Goal: Navigation & Orientation: Find specific page/section

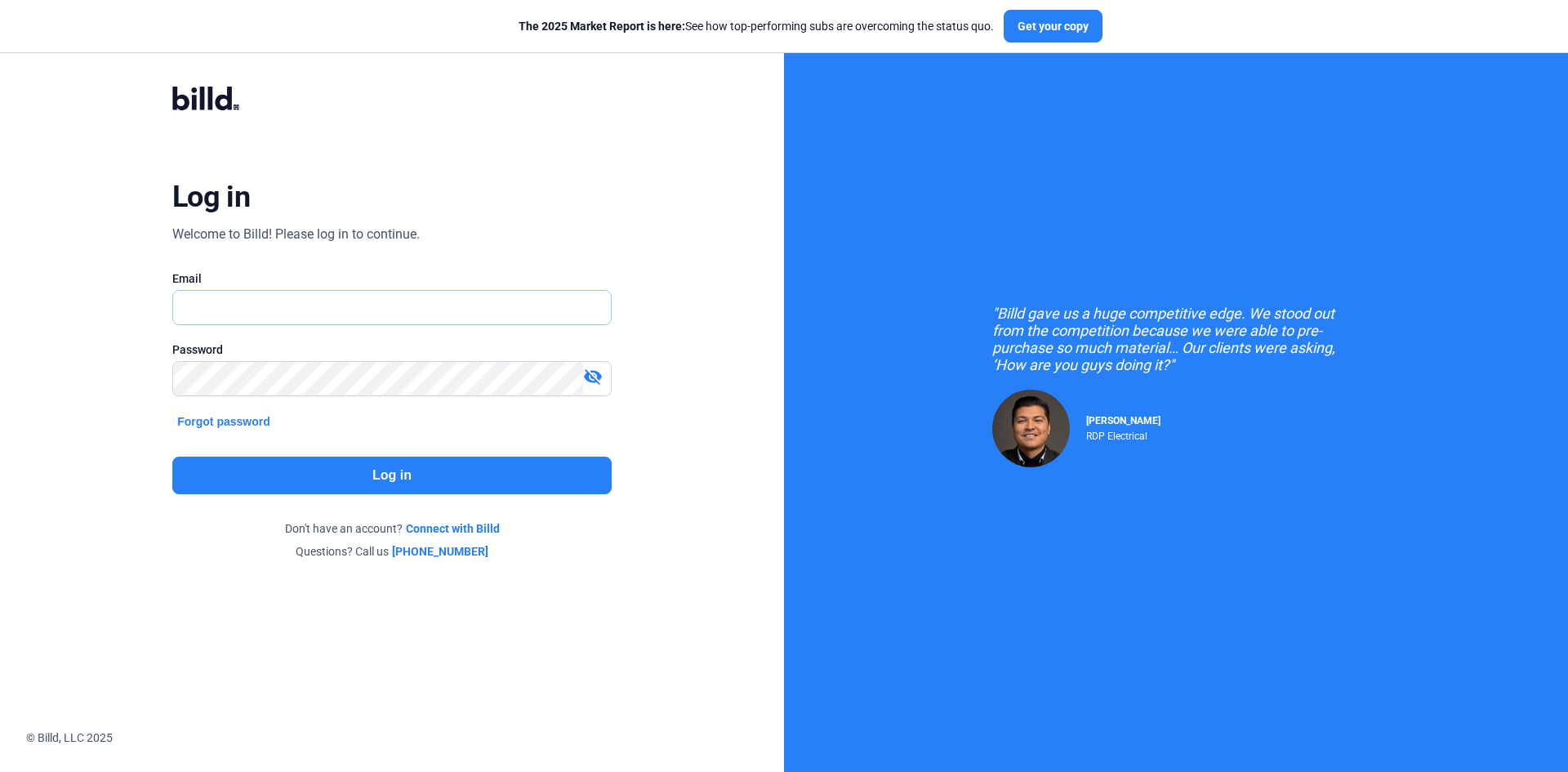
type input "[EMAIL_ADDRESS][DOMAIN_NAME]"
click at [373, 477] on button "Log in" at bounding box center [392, 476] width 439 height 37
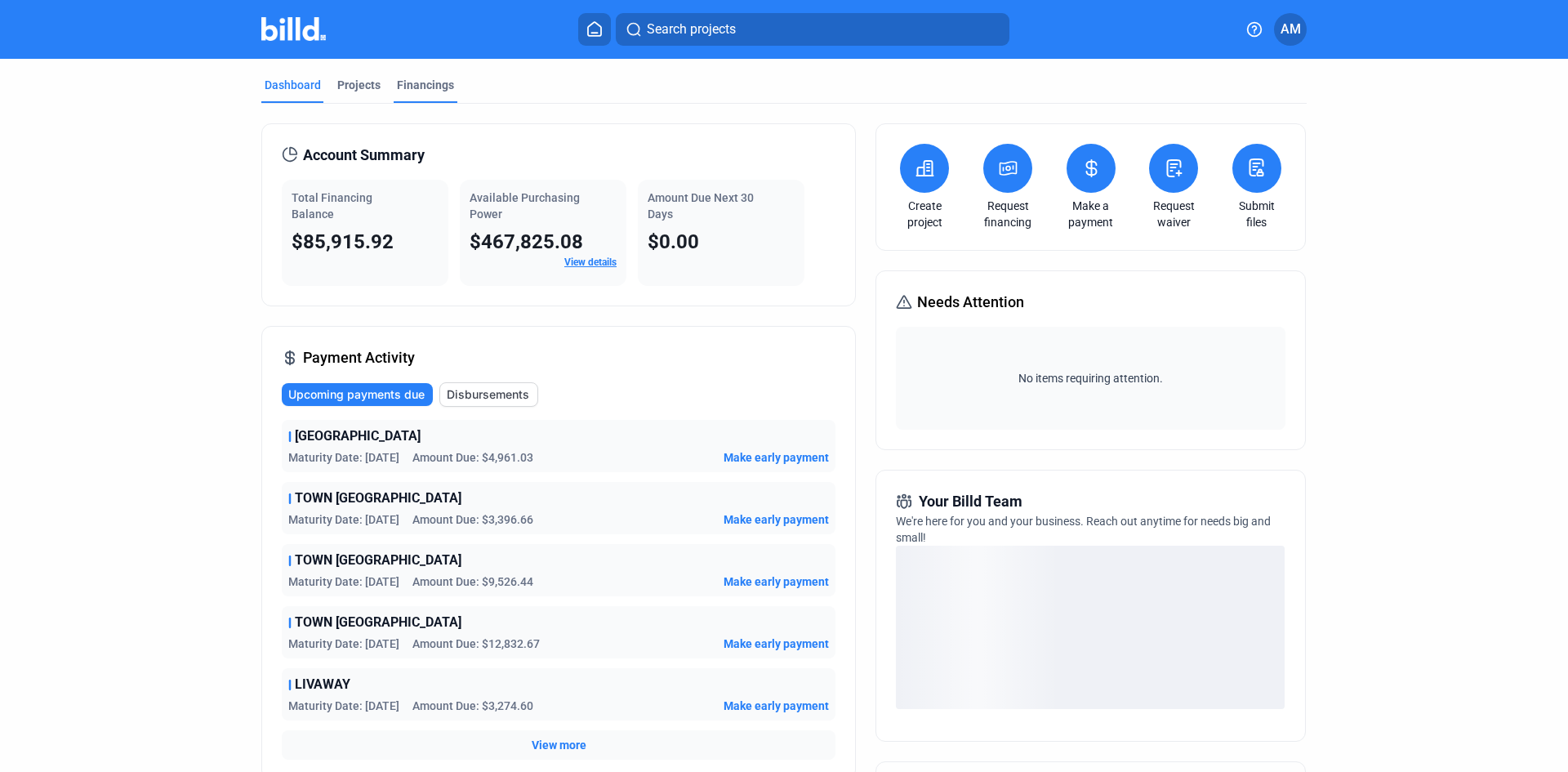
click at [428, 87] on div "Financings" at bounding box center [425, 85] width 57 height 17
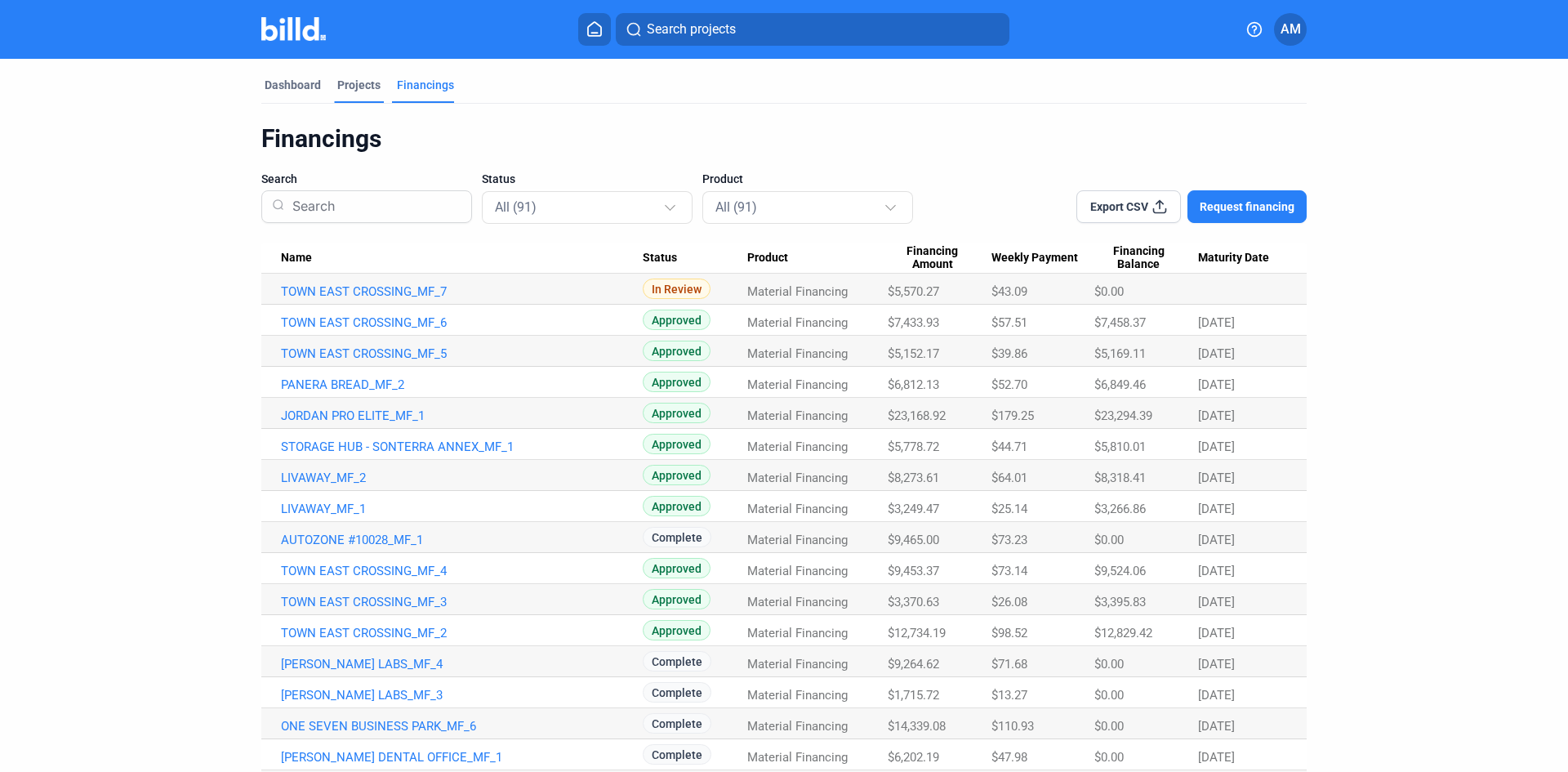
click at [355, 83] on div "Projects" at bounding box center [359, 85] width 43 height 17
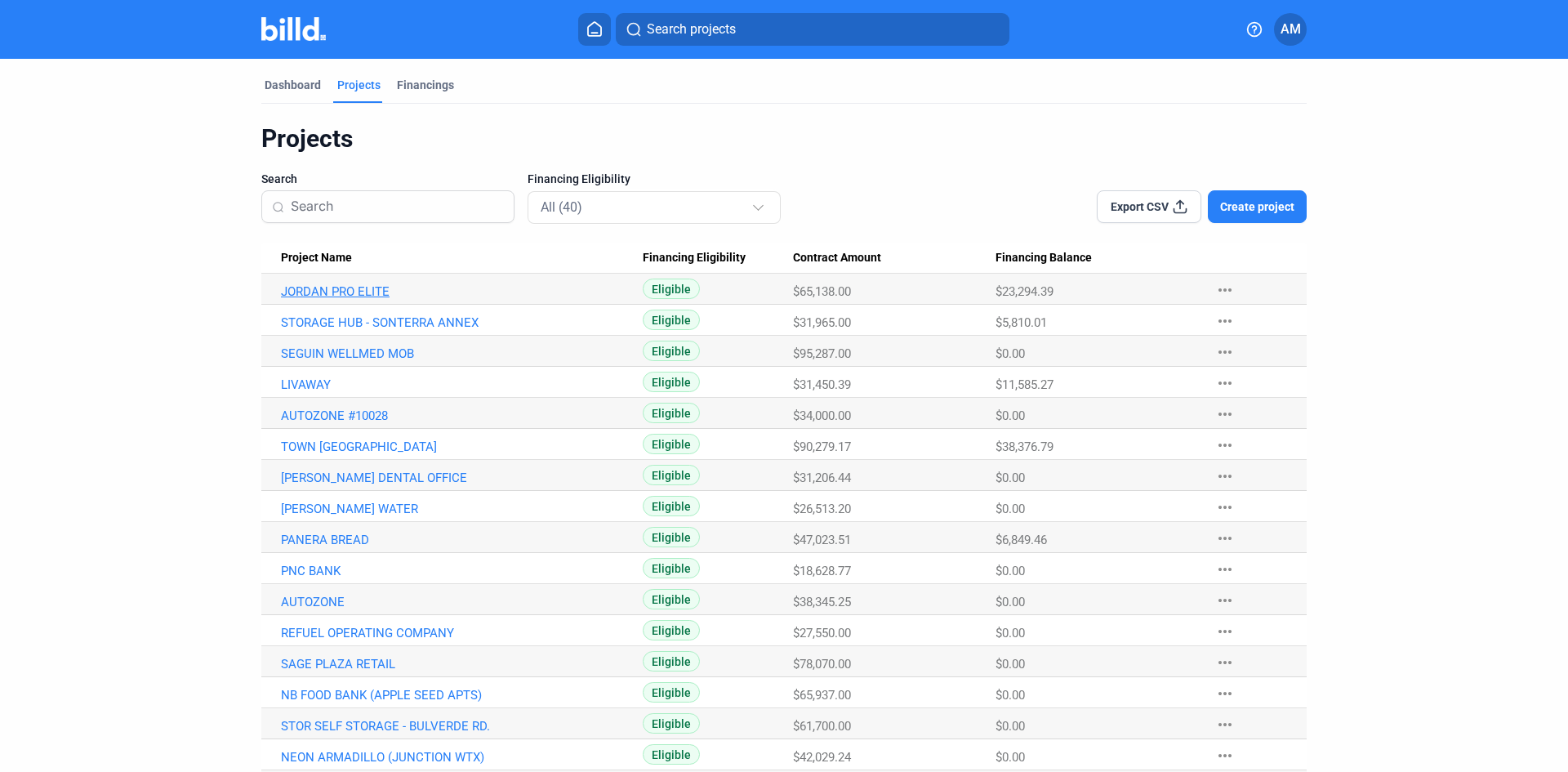
click at [378, 289] on link "JORDAN PRO ELITE" at bounding box center [462, 292] width 362 height 15
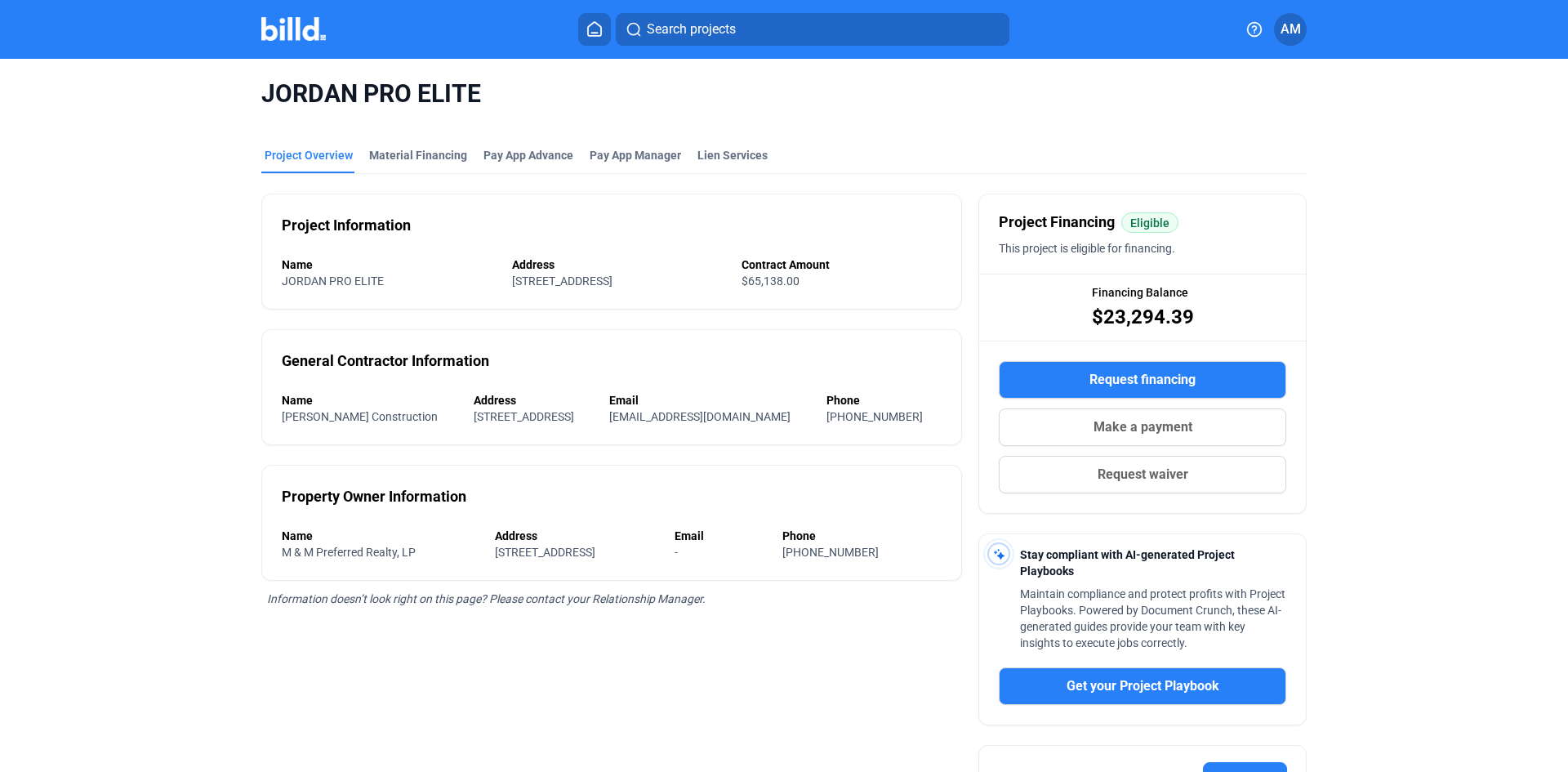
click at [309, 22] on img at bounding box center [294, 29] width 65 height 23
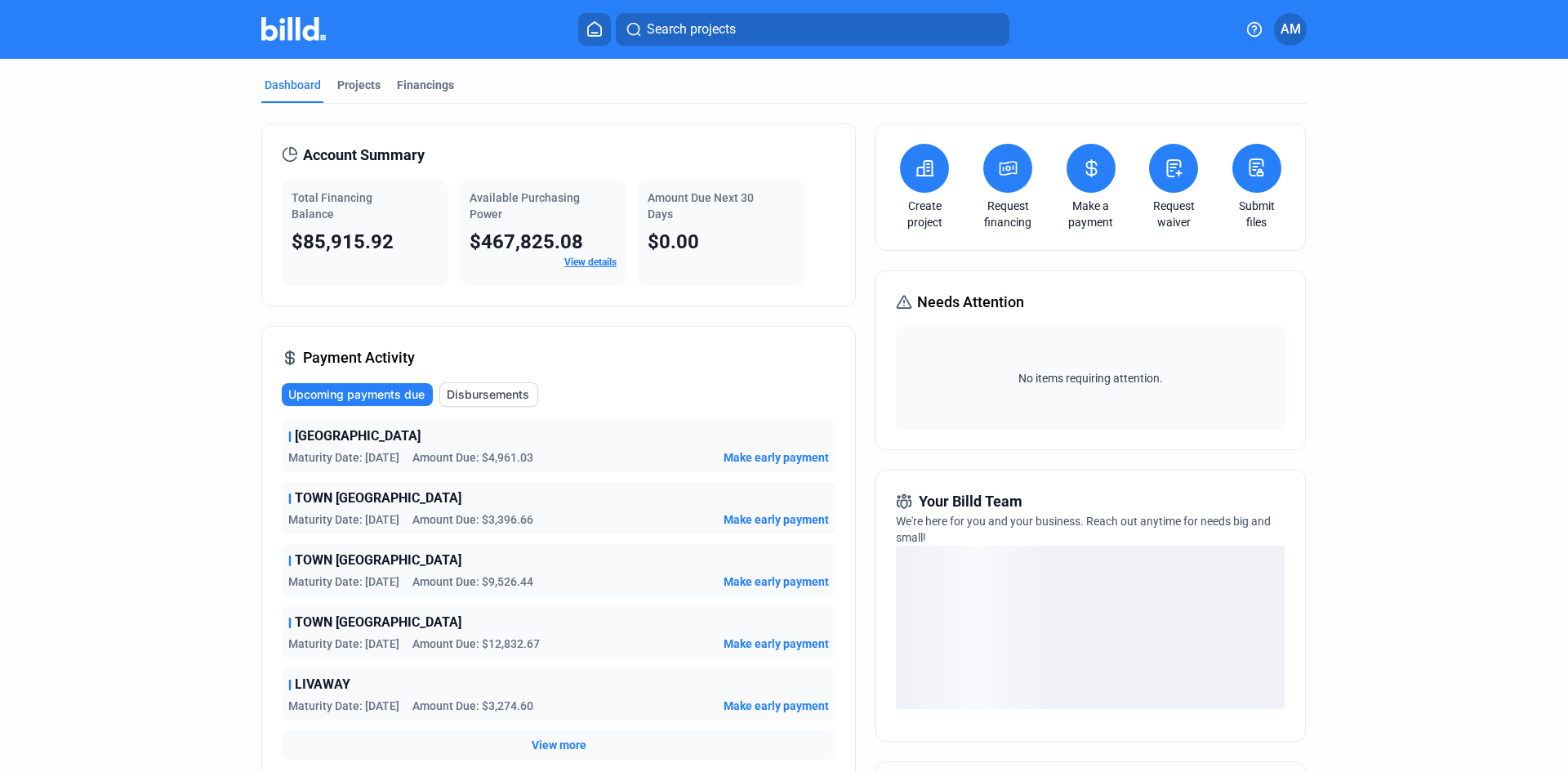
click at [1287, 29] on span "AM" at bounding box center [1291, 30] width 21 height 20
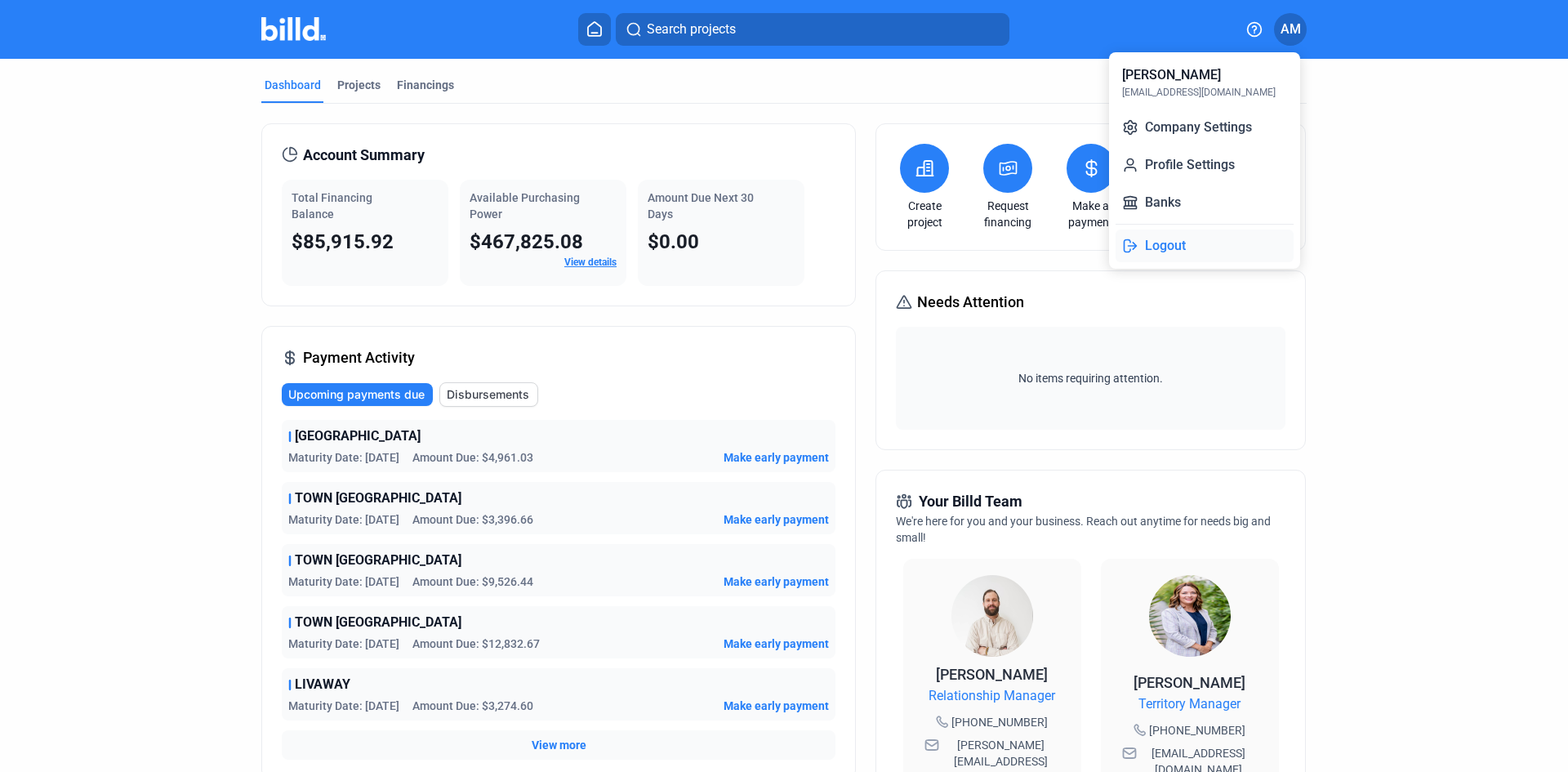
click at [1194, 249] on button "Logout" at bounding box center [1205, 246] width 178 height 32
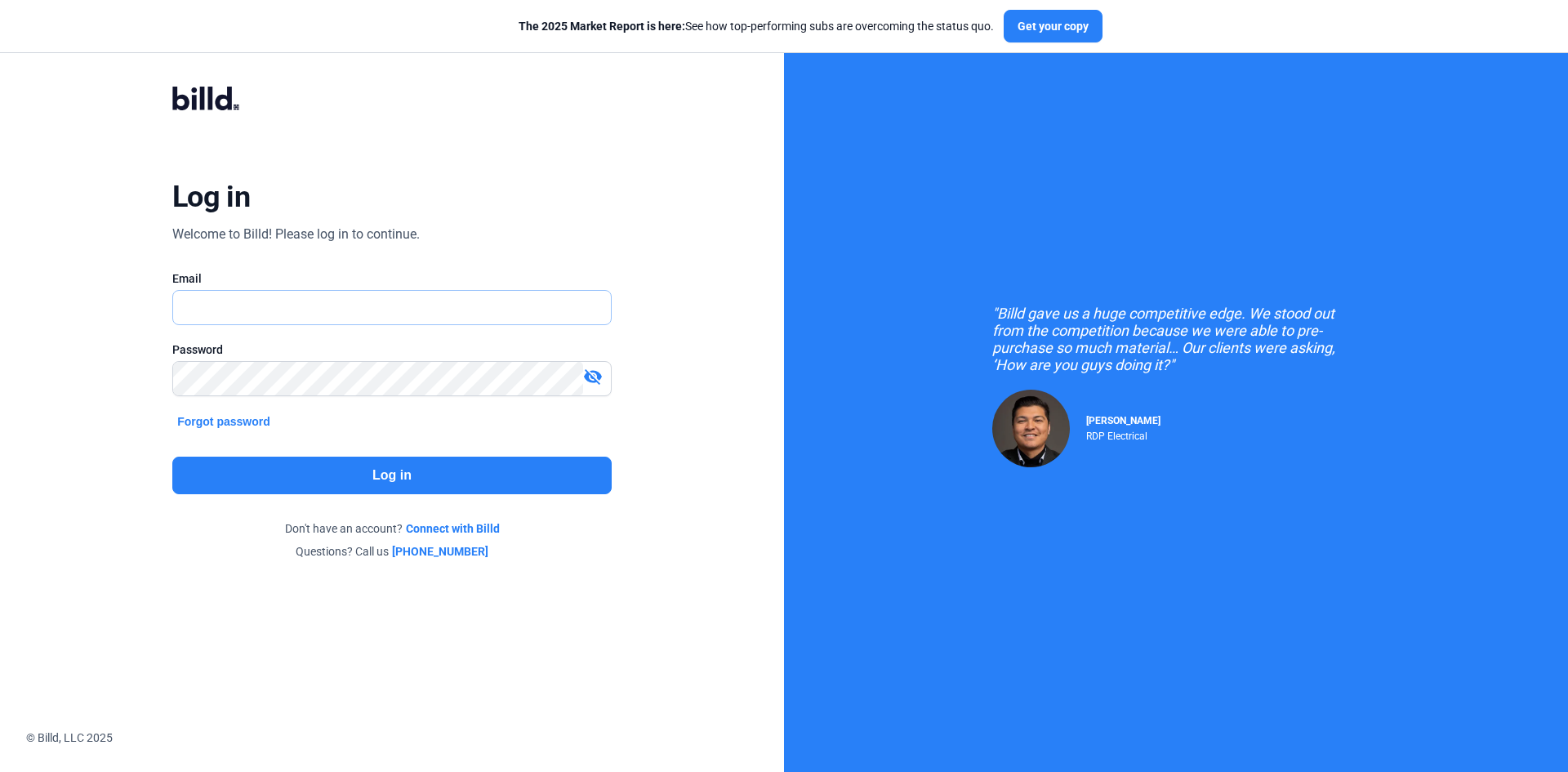
type input "[EMAIL_ADDRESS][DOMAIN_NAME]"
click at [404, 472] on button "Log in" at bounding box center [392, 476] width 439 height 37
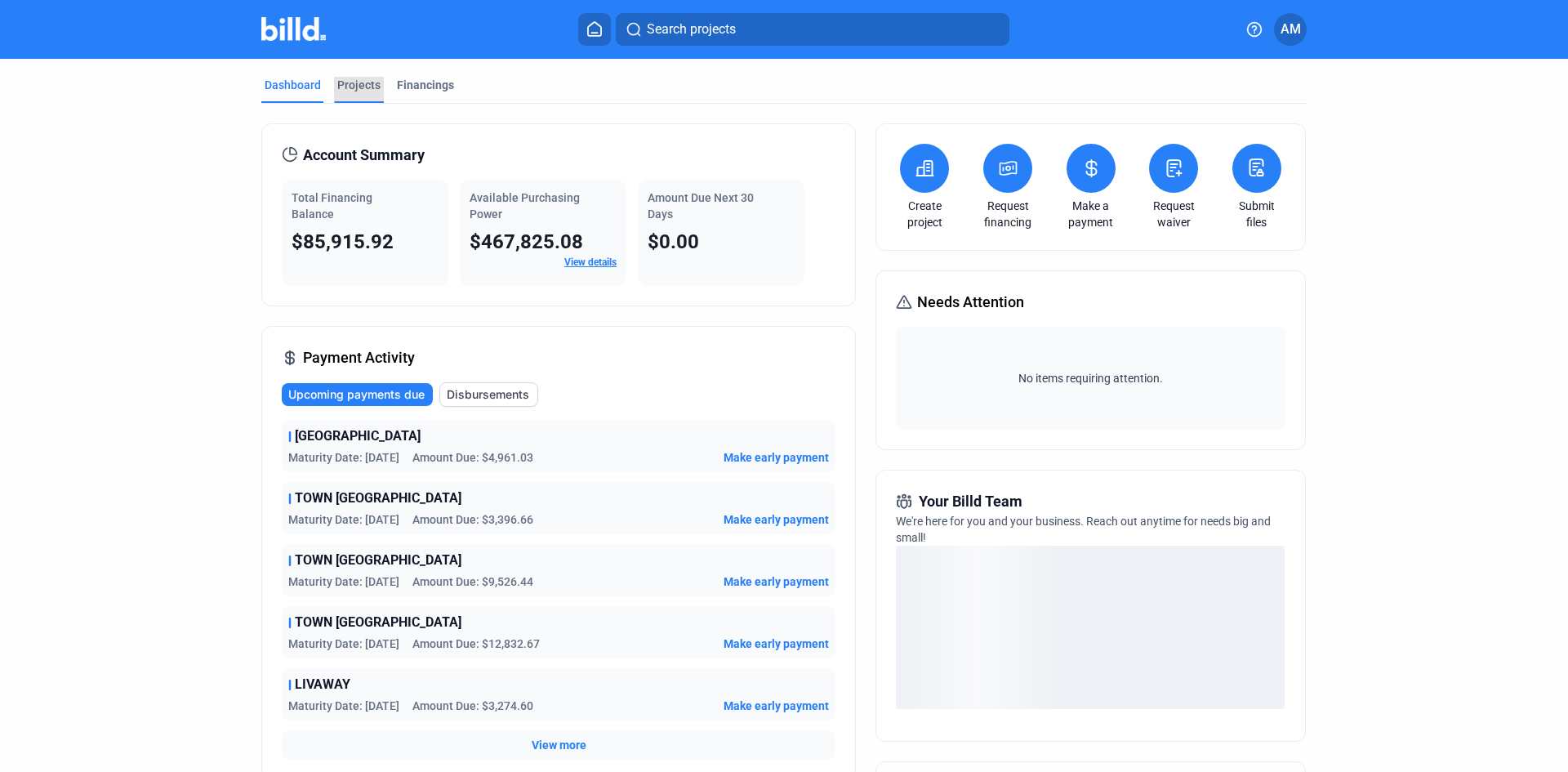
click at [345, 88] on div "Projects" at bounding box center [359, 85] width 43 height 17
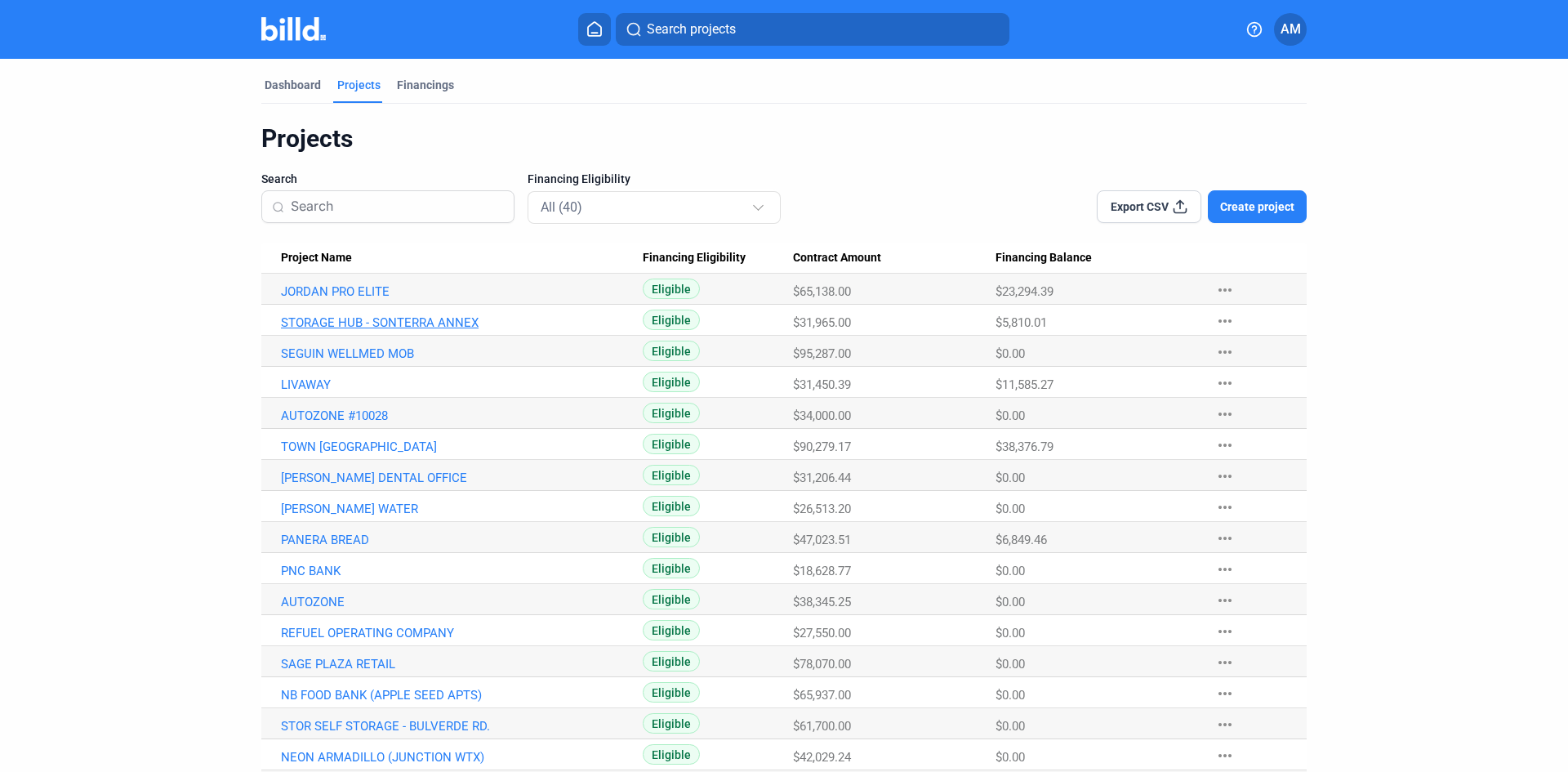
click at [345, 321] on link "STORAGE HUB - SONTERRA ANNEX" at bounding box center [462, 323] width 362 height 15
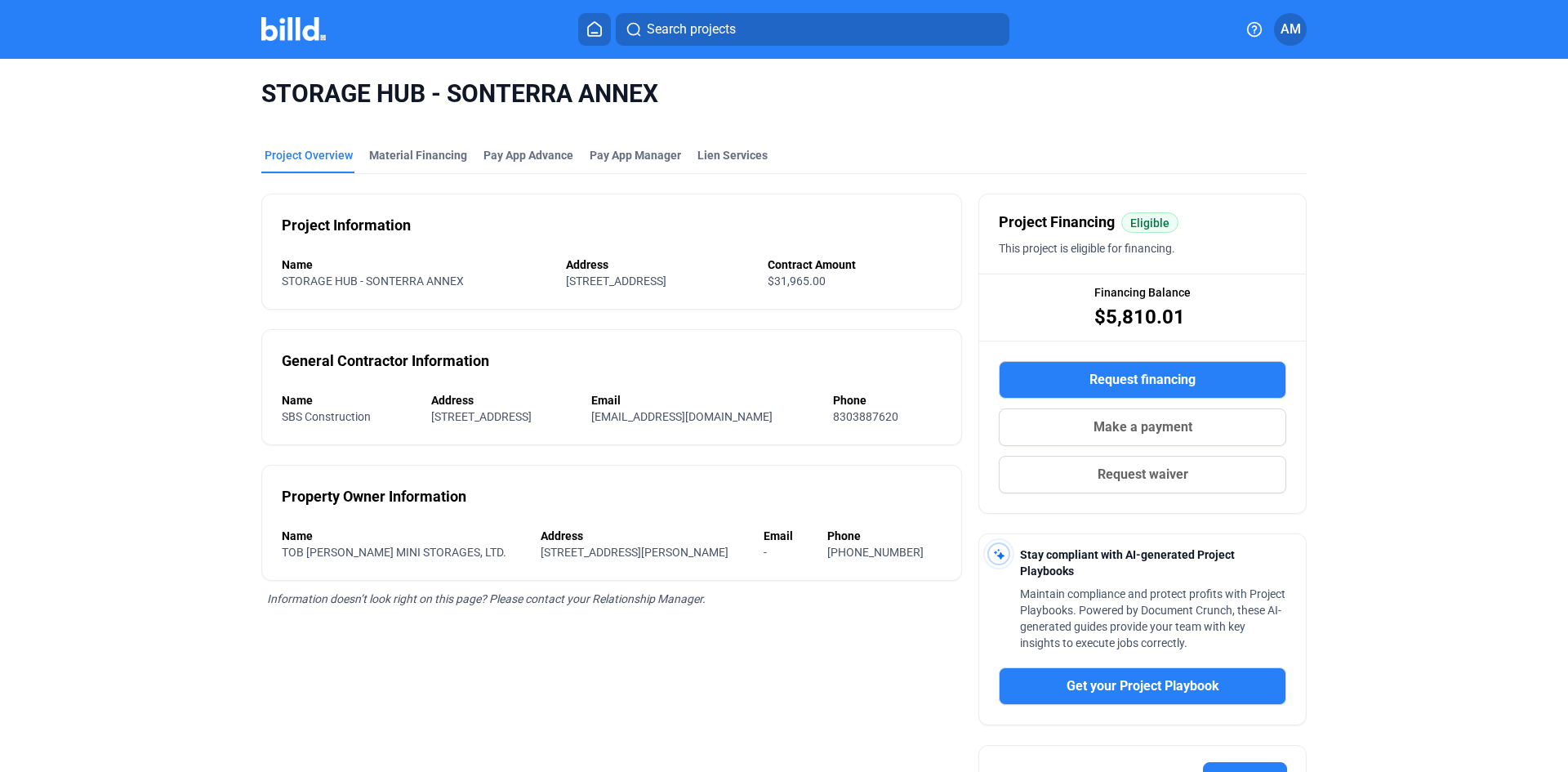
click at [1296, 22] on span "AM" at bounding box center [1291, 30] width 21 height 20
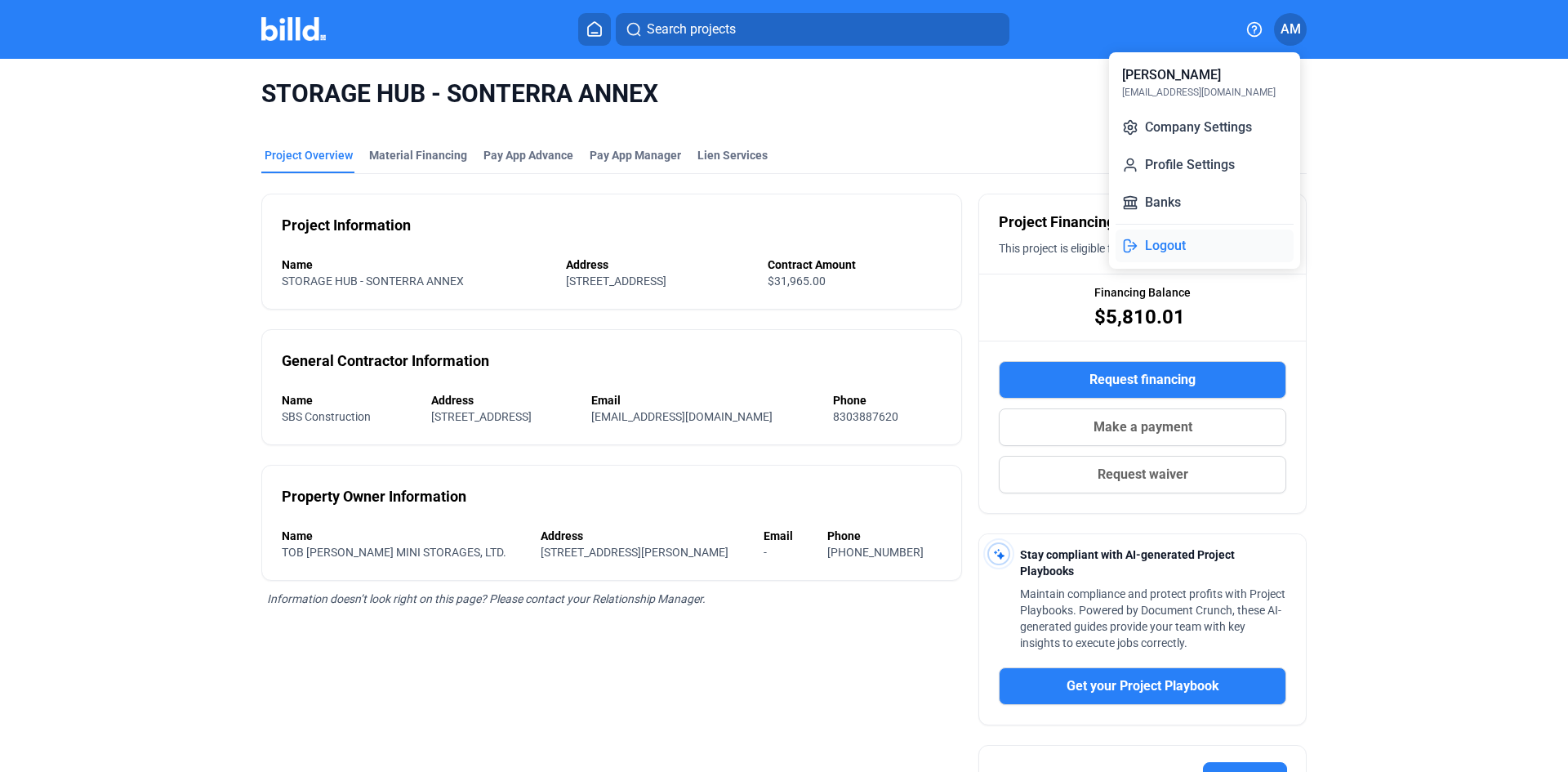
click at [1174, 249] on button "Logout" at bounding box center [1205, 246] width 178 height 32
